Goal: Task Accomplishment & Management: Complete application form

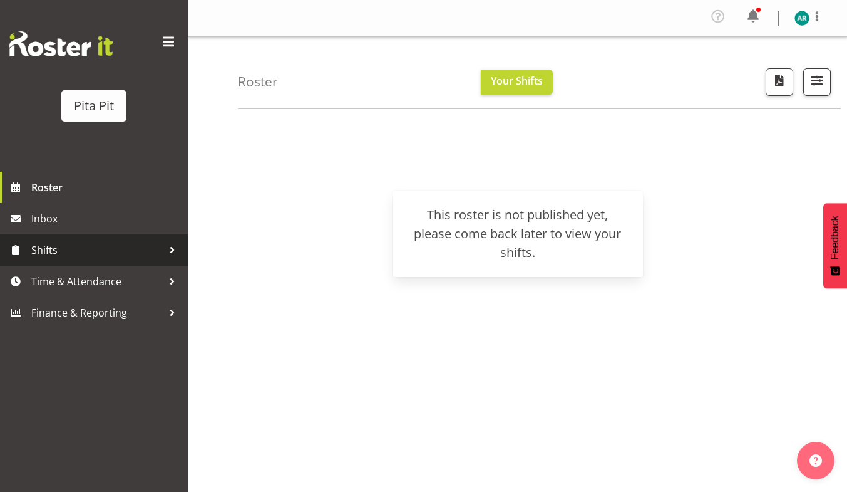
click at [149, 241] on span "Shifts" at bounding box center [97, 250] width 132 height 19
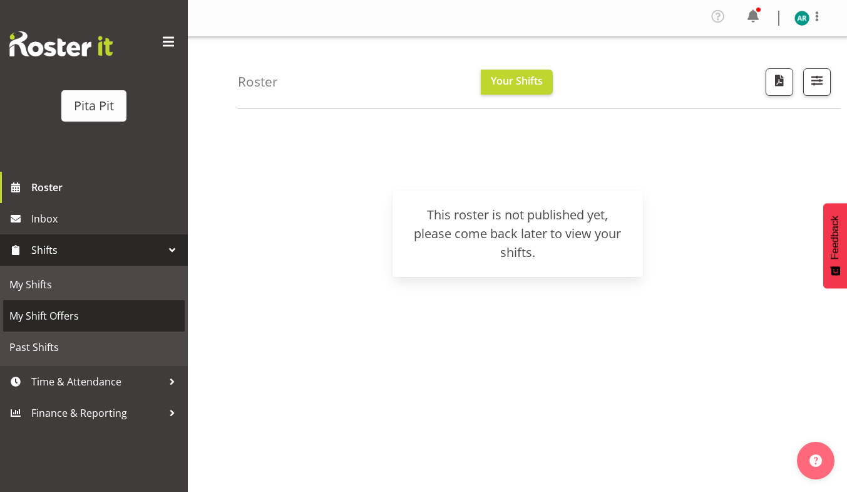
click at [115, 319] on span "My Shift Offers" at bounding box center [93, 315] width 169 height 19
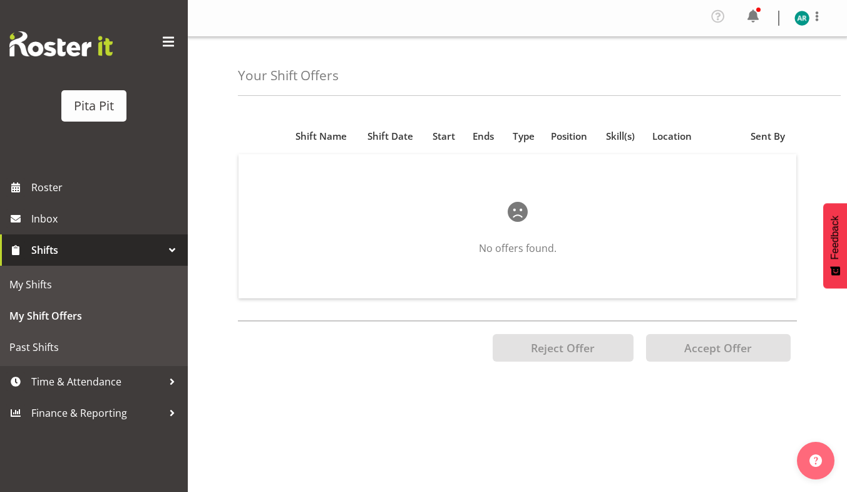
click at [581, 461] on div "Position Shift Name Shift Date Start Ends Type Position Skill(s) Location Sent …" at bounding box center [542, 355] width 609 height 501
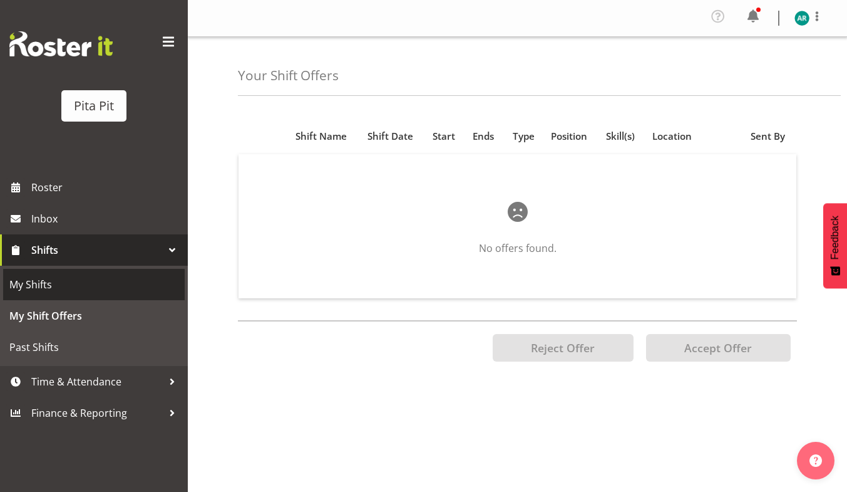
click at [88, 286] on span "My Shifts" at bounding box center [93, 284] width 169 height 19
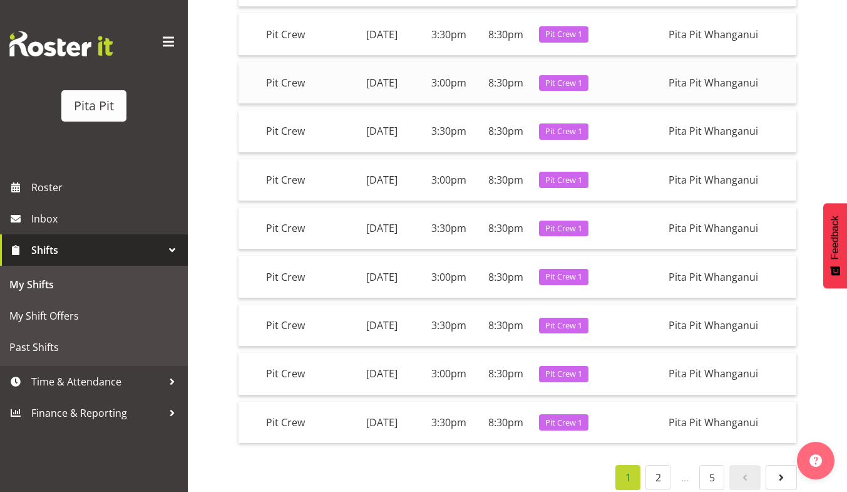
scroll to position [202, 0]
click at [609, 233] on td "Pit Crew 1" at bounding box center [571, 229] width 75 height 42
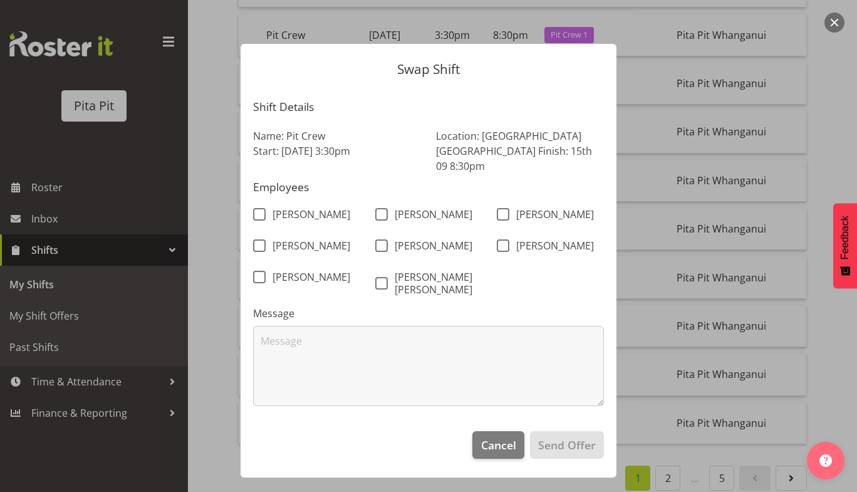
click at [694, 135] on form "Swap Shift Shift Details Name: Pit Crew Start: 15th Sep 3:30pm Location: Pita P…" at bounding box center [428, 246] width 601 height 467
click at [503, 437] on span "Cancel" at bounding box center [498, 445] width 35 height 16
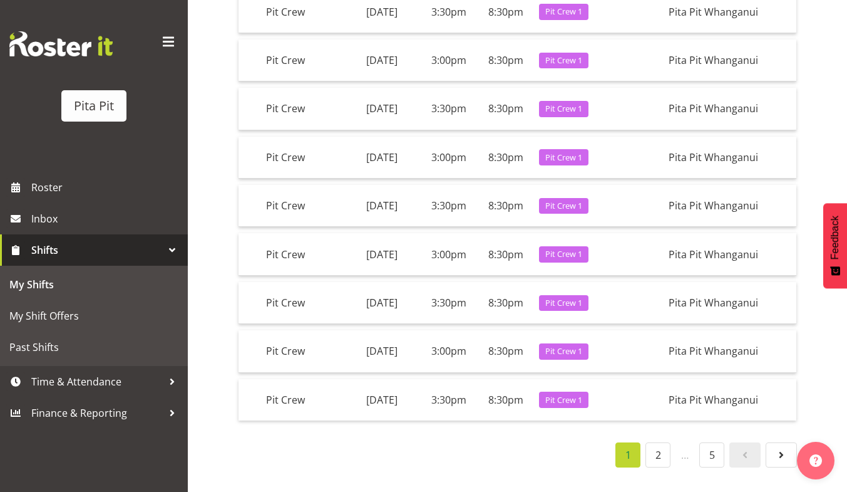
scroll to position [234, 0]
click at [529, 348] on td "8:30pm" at bounding box center [505, 351] width 57 height 42
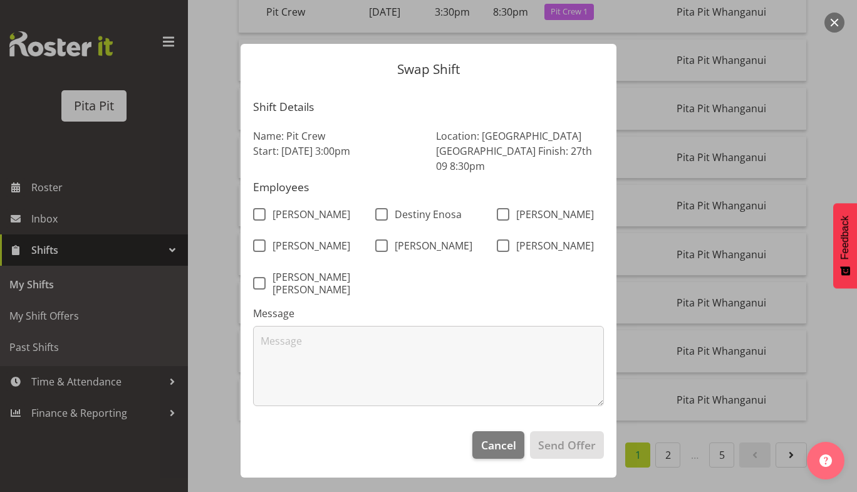
click at [222, 196] on form "Swap Shift Shift Details Name: Pit Crew Start: 27th Sep 3:00pm Location: Pita P…" at bounding box center [428, 246] width 601 height 467
click at [491, 431] on button "Cancel" at bounding box center [497, 445] width 51 height 28
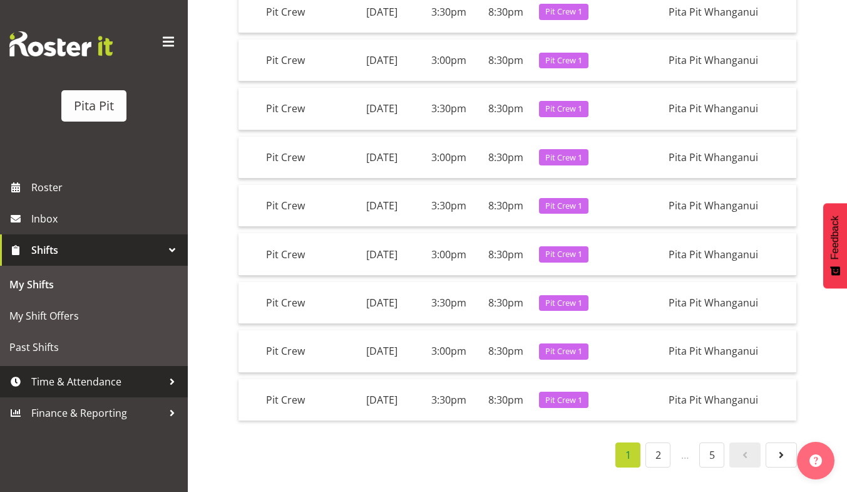
click at [108, 388] on span "Time & Attendance" at bounding box center [97, 381] width 132 height 19
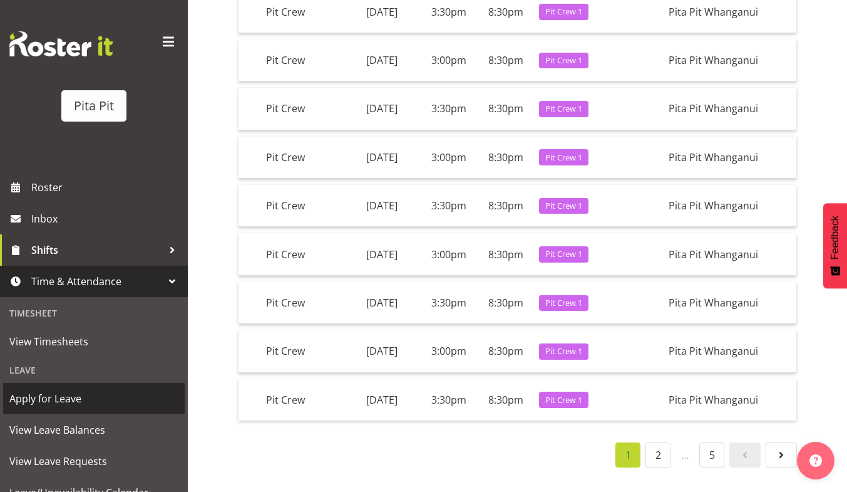
click at [88, 389] on span "Apply for Leave" at bounding box center [93, 398] width 169 height 19
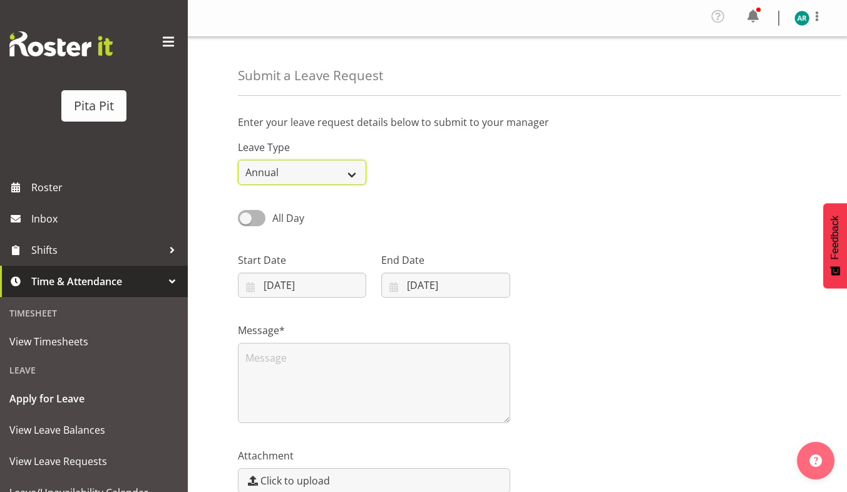
click at [294, 172] on select "Annual Sick Leave Without Pay Bereavement Domestic Violence Parental Jury Servi…" at bounding box center [302, 172] width 128 height 25
click at [238, 160] on select "Annual Sick Leave Without Pay Bereavement Domestic Violence Parental Jury Servi…" at bounding box center [302, 172] width 128 height 25
click at [328, 280] on input "27/08/2025" at bounding box center [302, 284] width 128 height 25
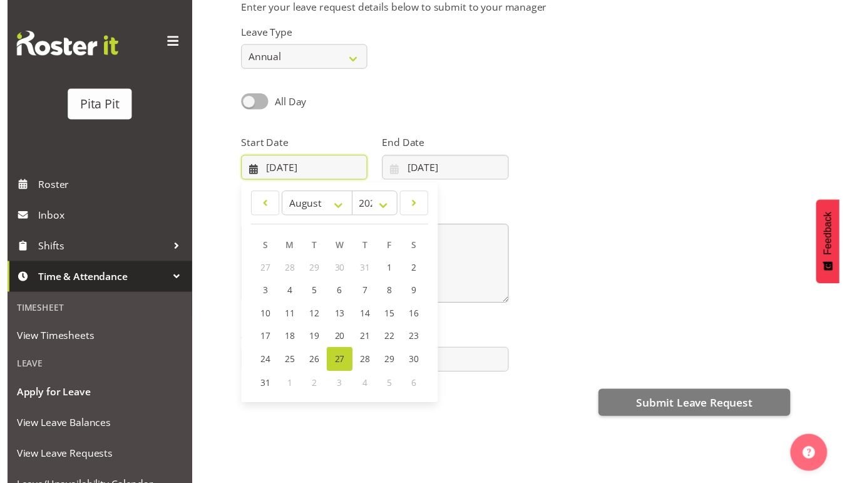
scroll to position [123, 0]
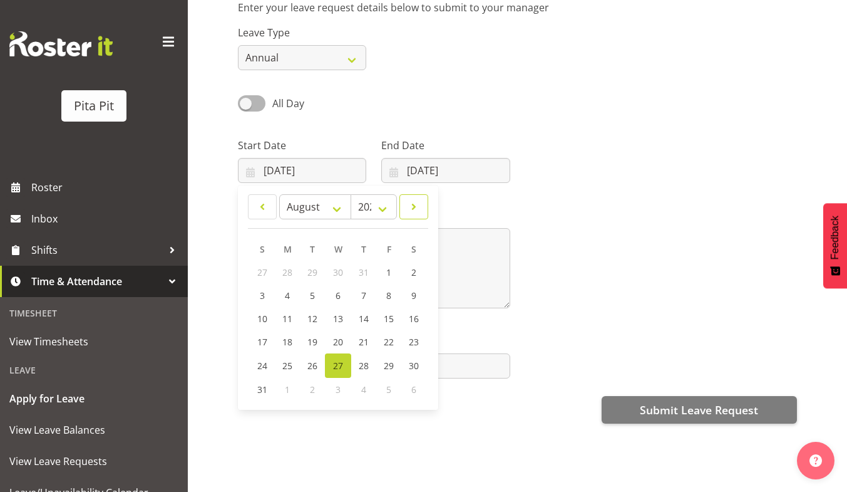
click at [422, 199] on link at bounding box center [414, 206] width 29 height 25
select select "8"
click at [391, 341] on link "26" at bounding box center [388, 341] width 25 height 23
type input "26/09/2025"
